Goal: Information Seeking & Learning: Learn about a topic

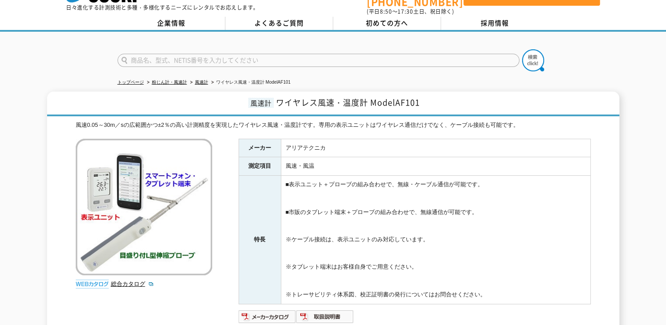
scroll to position [15, 0]
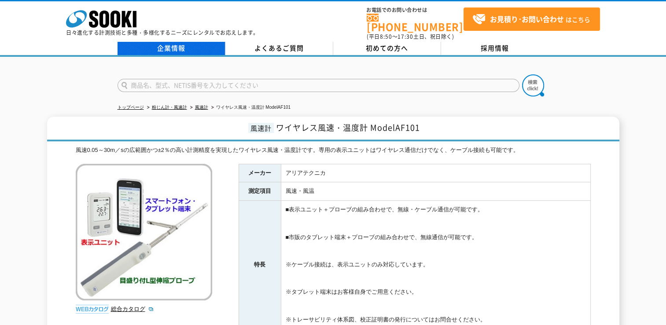
click at [173, 42] on link "企業情報" at bounding box center [172, 48] width 108 height 13
